Goal: Task Accomplishment & Management: Manage account settings

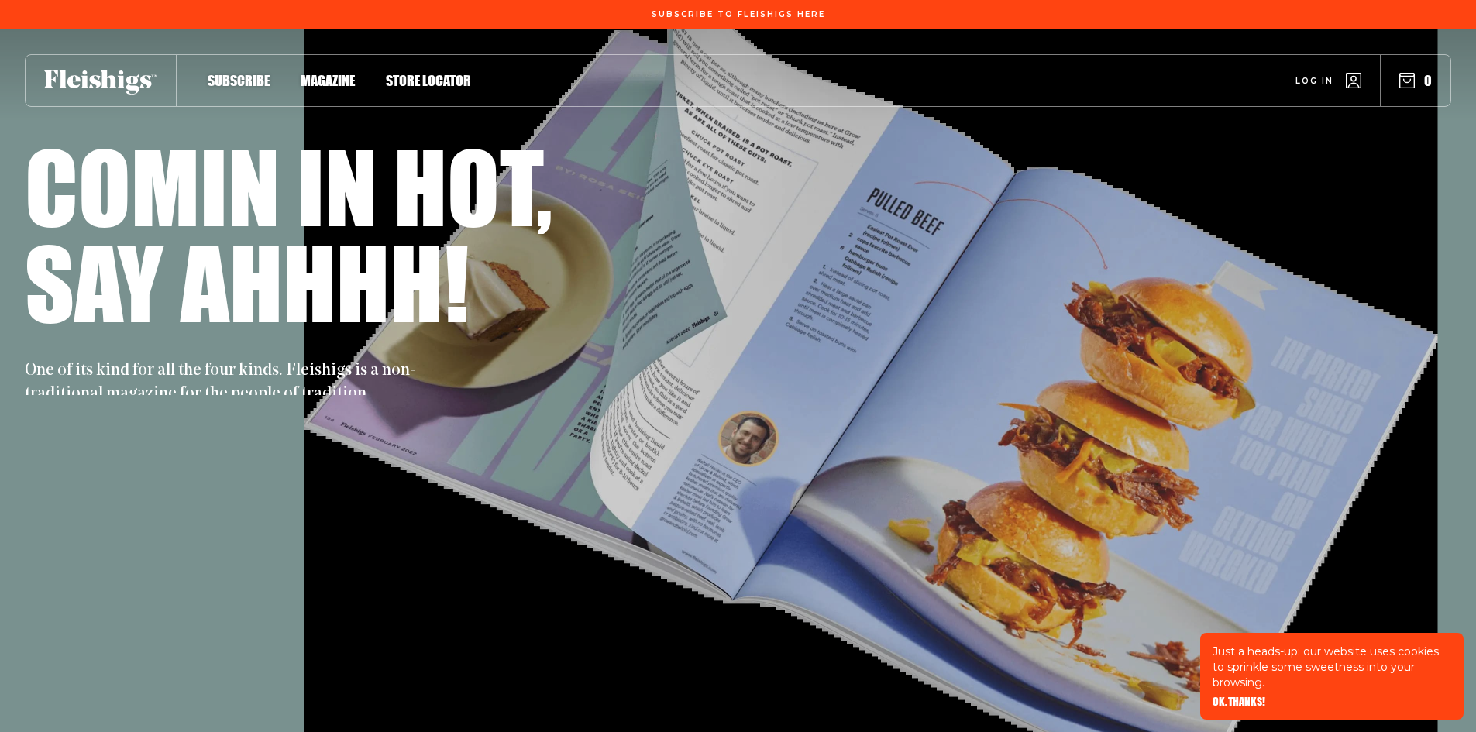
click at [1324, 75] on span "Log in" at bounding box center [1314, 70] width 38 height 12
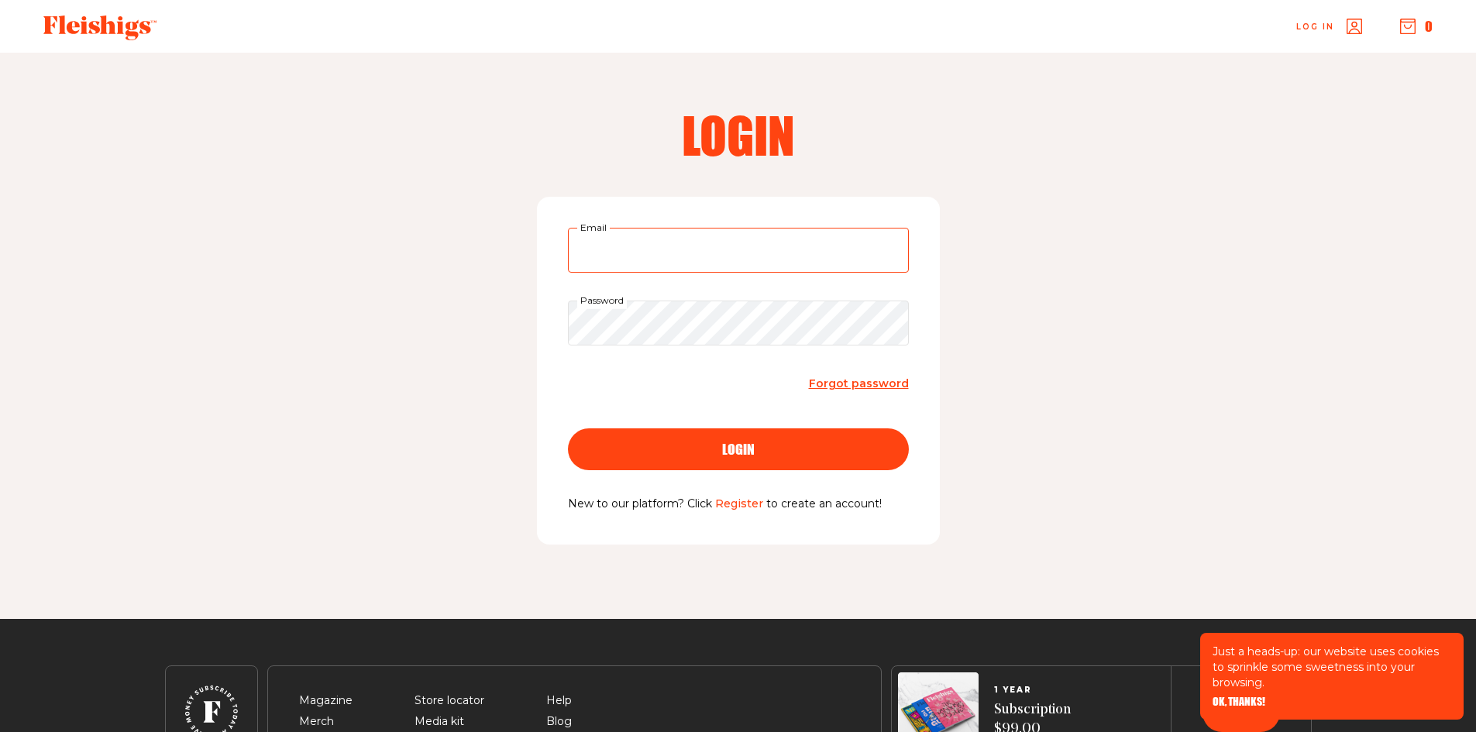
click at [803, 262] on input "Email" at bounding box center [738, 250] width 341 height 45
type input "rsherm@optonline.net"
click at [703, 449] on div "login" at bounding box center [738, 449] width 279 height 14
